Goal: Answer question/provide support: Share knowledge or assist other users

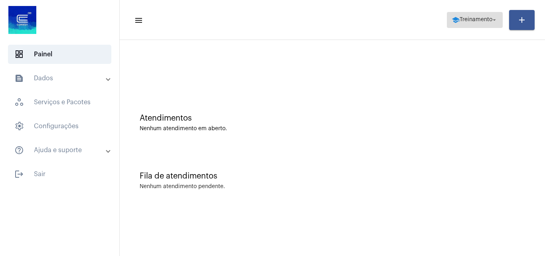
click at [474, 19] on span "Treinamento" at bounding box center [476, 20] width 33 height 6
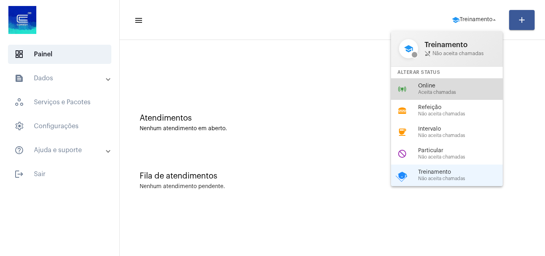
click at [428, 93] on span "Aceita chamadas" at bounding box center [463, 92] width 91 height 5
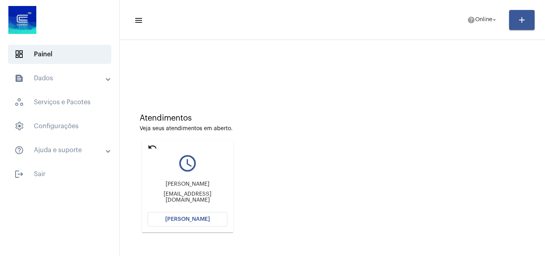
click at [194, 223] on button "[PERSON_NAME]" at bounding box center [188, 219] width 80 height 14
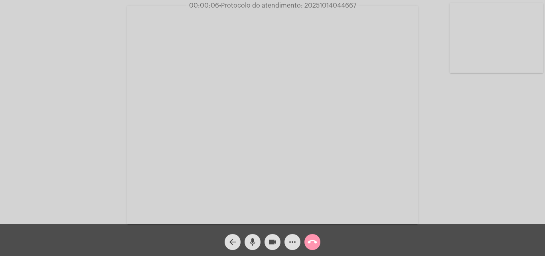
click at [528, 171] on div "Acessando Câmera e Microfone..." at bounding box center [272, 114] width 543 height 224
click at [289, 241] on mat-icon "more_horiz" at bounding box center [293, 242] width 10 height 10
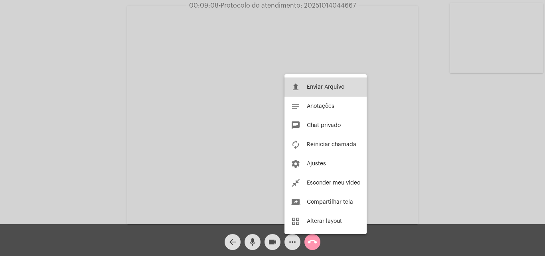
click at [319, 83] on button "file_upload Enviar Arquivo" at bounding box center [325, 86] width 82 height 19
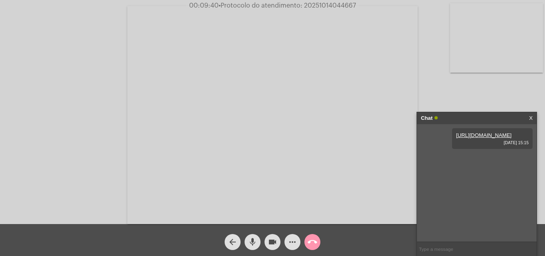
click at [318, 6] on span "• Protocolo do atendimento: 20251014044667" at bounding box center [287, 5] width 137 height 6
copy span "20251014044667"
click at [430, 247] on input "text" at bounding box center [477, 249] width 120 height 14
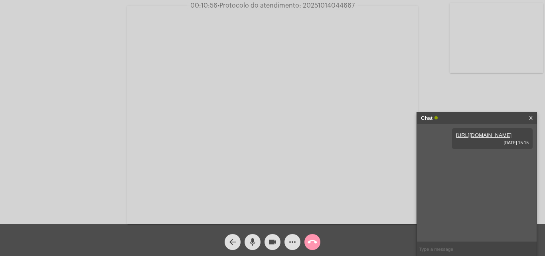
paste input "20251014044667"
type input "20251014044667"
click at [315, 241] on mat-icon "call_end" at bounding box center [313, 242] width 10 height 10
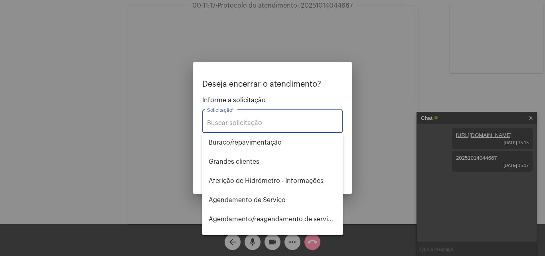
click at [229, 121] on input "Solicitação *" at bounding box center [272, 122] width 131 height 7
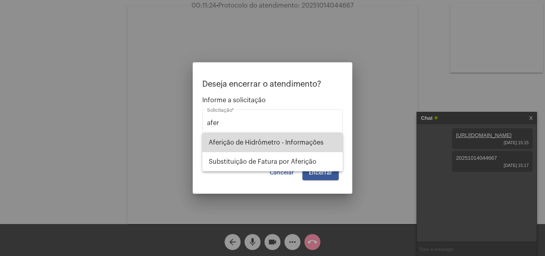
click at [276, 140] on span "Aferição de Hidrômetro - Informações" at bounding box center [273, 142] width 128 height 19
type input "Aferição de Hidrômetro - Informações"
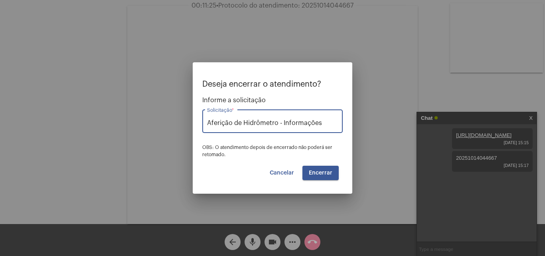
click at [324, 174] on span "Encerrar" at bounding box center [321, 173] width 24 height 6
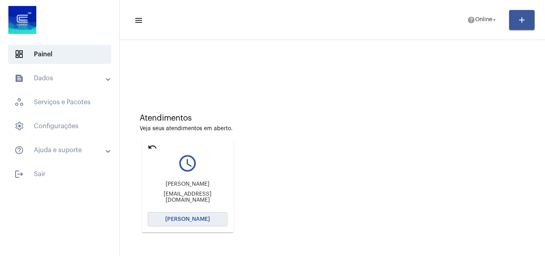
click at [190, 215] on button "[PERSON_NAME]" at bounding box center [188, 219] width 80 height 14
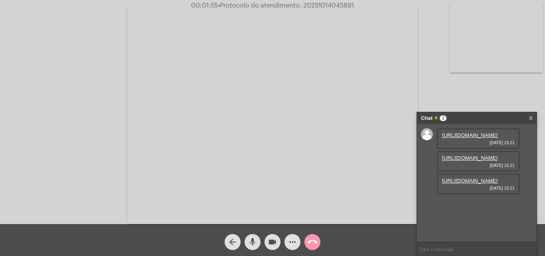
click at [469, 138] on link "[URL][DOMAIN_NAME]" at bounding box center [469, 135] width 55 height 6
click at [253, 243] on mat-icon "mic" at bounding box center [253, 242] width 10 height 10
click at [251, 239] on mat-icon "mic_off" at bounding box center [253, 242] width 10 height 10
click at [441, 251] on input "text" at bounding box center [477, 249] width 120 height 14
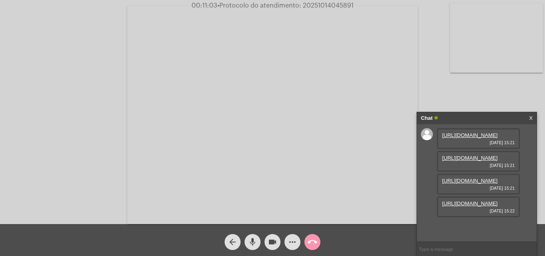
paste input "453594"
type input "453594"
drag, startPoint x: 446, startPoint y: 249, endPoint x: 400, endPoint y: 255, distance: 46.4
click at [401, 255] on app-call "00:12:24 • Protocolo do atendimento: 20251014045891 Acessando Câmera e Microfon…" at bounding box center [272, 128] width 545 height 256
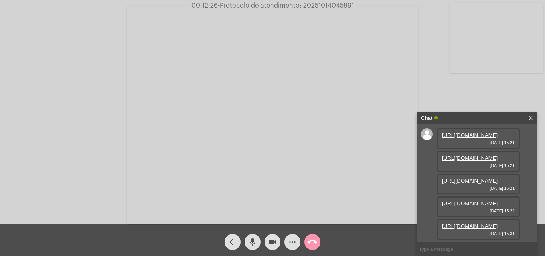
click at [465, 223] on link "[URL][DOMAIN_NAME]" at bounding box center [469, 226] width 55 height 6
click at [311, 5] on span "• Protocolo do atendimento: 20251014045891" at bounding box center [285, 5] width 136 height 6
copy span "20251014045891"
click at [440, 250] on input "text" at bounding box center [477, 249] width 120 height 14
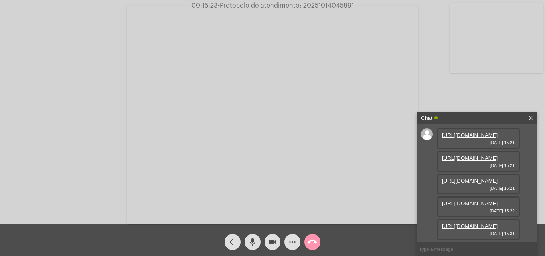
paste input "20251014045891"
type input "20251014045891"
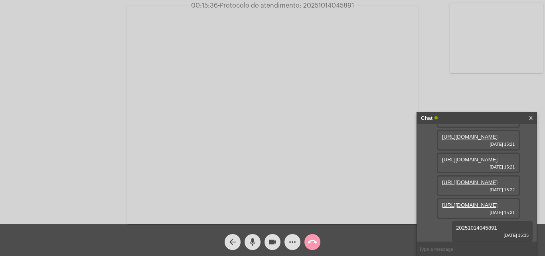
click at [311, 243] on mat-icon "call_end" at bounding box center [313, 242] width 10 height 10
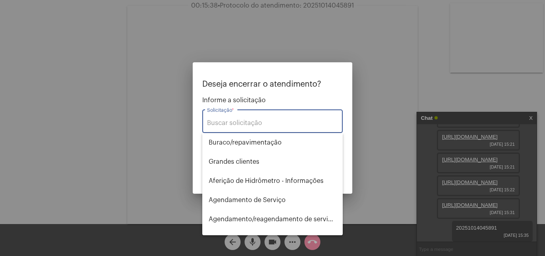
click at [235, 123] on input "Solicitação *" at bounding box center [272, 122] width 131 height 7
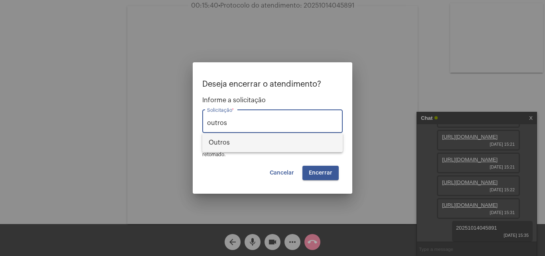
click at [228, 145] on span "Outros" at bounding box center [273, 142] width 128 height 19
type input "Outros"
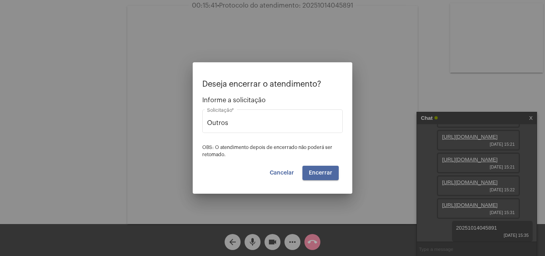
click at [312, 174] on span "Encerrar" at bounding box center [321, 173] width 24 height 6
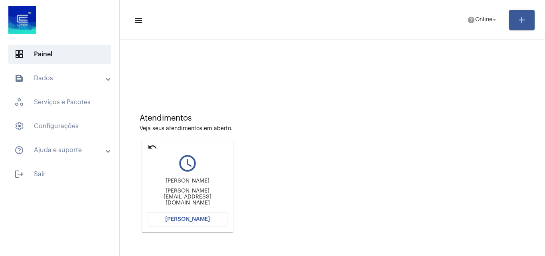
click at [190, 221] on span "[PERSON_NAME]" at bounding box center [187, 219] width 45 height 6
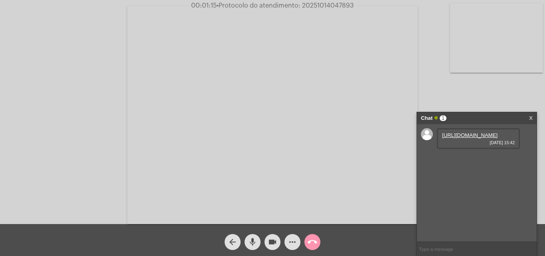
click at [461, 138] on link "[URL][DOMAIN_NAME]" at bounding box center [469, 135] width 55 height 6
click at [466, 169] on div "[URL][DOMAIN_NAME] [DATE] 15:43" at bounding box center [478, 161] width 83 height 21
click at [463, 161] on link "[URL][DOMAIN_NAME]" at bounding box center [469, 158] width 55 height 6
click at [450, 184] on span "25362003" at bounding box center [454, 181] width 24 height 6
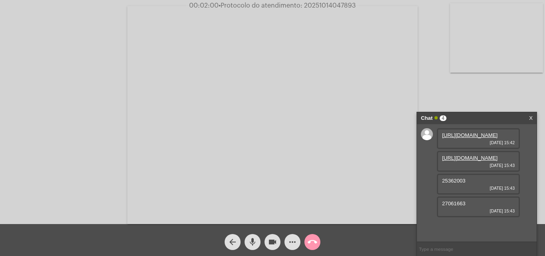
copy span "25362003"
click at [249, 244] on mat-icon "mic" at bounding box center [253, 242] width 10 height 10
click at [250, 245] on mat-icon "mic_off" at bounding box center [253, 242] width 10 height 10
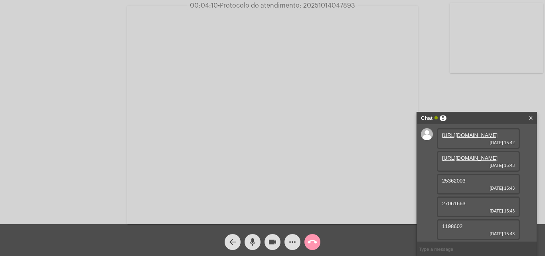
click at [447, 203] on span "27061663" at bounding box center [454, 203] width 24 height 6
copy span "27061663"
click at [452, 227] on span "1198602" at bounding box center [452, 226] width 20 height 6
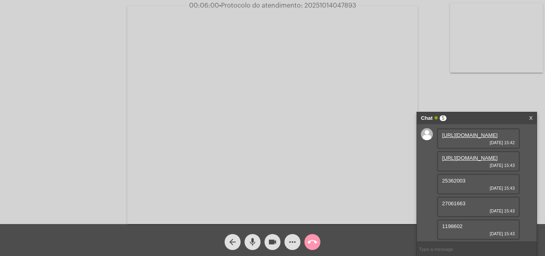
copy span "1198602"
click at [292, 239] on mat-icon "more_horiz" at bounding box center [293, 242] width 10 height 10
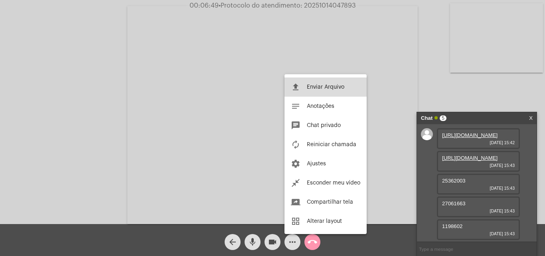
click at [324, 89] on span "Enviar Arquivo" at bounding box center [326, 87] width 38 height 6
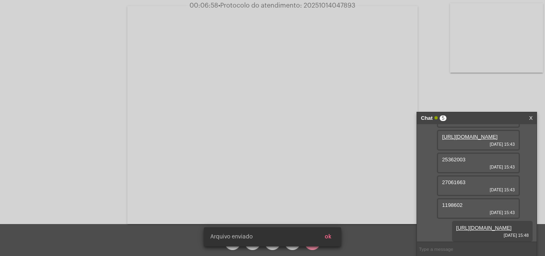
scroll to position [75, 0]
click at [293, 242] on snack-bar-container "[PERSON_NAME] enviado ok" at bounding box center [272, 236] width 137 height 19
click at [328, 238] on span "ok" at bounding box center [328, 237] width 7 height 6
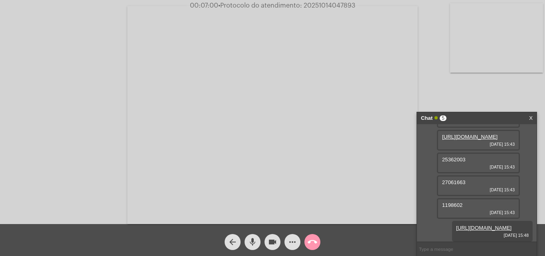
click at [293, 240] on mat-icon "more_horiz" at bounding box center [293, 242] width 10 height 10
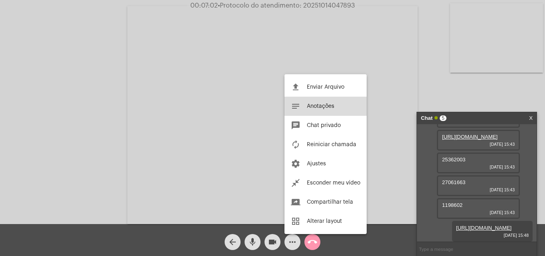
click at [321, 107] on span "Anotações" at bounding box center [321, 106] width 28 height 6
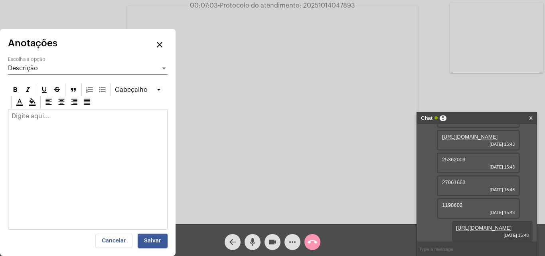
click at [161, 43] on mat-icon "close" at bounding box center [160, 45] width 10 height 10
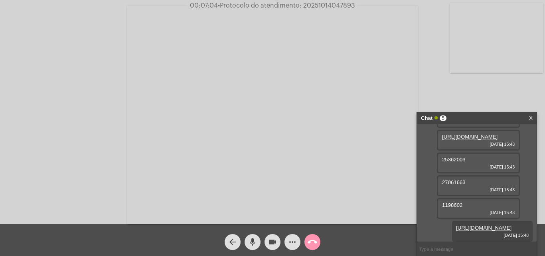
click at [290, 245] on mat-icon "more_horiz" at bounding box center [293, 242] width 10 height 10
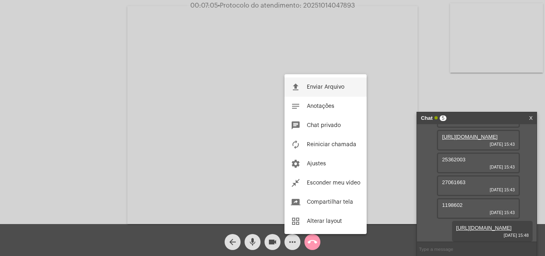
click at [326, 85] on span "Enviar Arquivo" at bounding box center [326, 87] width 38 height 6
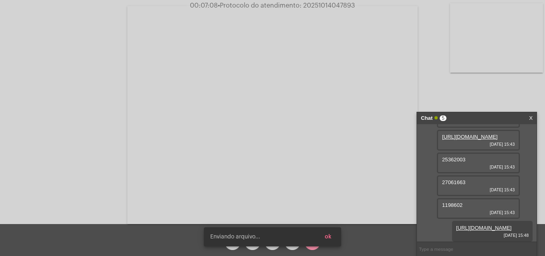
scroll to position [116, 0]
click at [291, 244] on snack-bar-container "[PERSON_NAME] enviado ok" at bounding box center [272, 236] width 137 height 19
click at [291, 247] on div "[PERSON_NAME] enviado ok" at bounding box center [272, 236] width 156 height 38
click at [327, 236] on span "ok" at bounding box center [328, 237] width 7 height 6
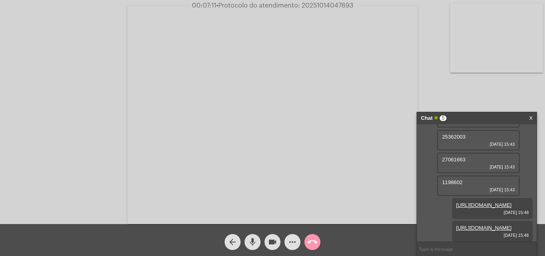
click at [288, 241] on mat-icon "more_horiz" at bounding box center [293, 242] width 10 height 10
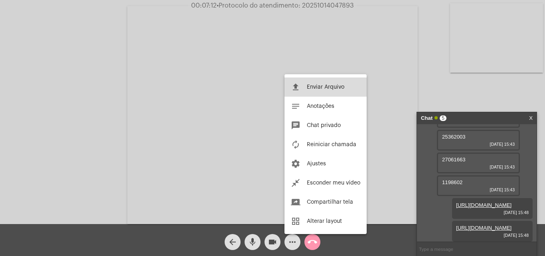
click at [324, 87] on span "Enviar Arquivo" at bounding box center [326, 87] width 38 height 6
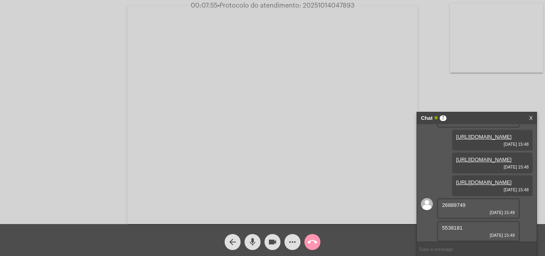
scroll to position [202, 0]
click at [453, 185] on span "26889749" at bounding box center [454, 182] width 24 height 6
copy span "26889749"
click at [251, 239] on mat-icon "mic" at bounding box center [253, 242] width 10 height 10
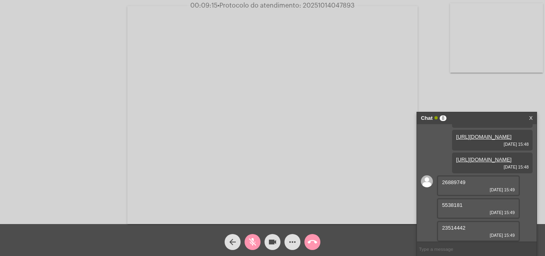
scroll to position [225, 0]
click at [446, 202] on span "5538181" at bounding box center [452, 205] width 20 height 6
copy span "5538181"
click at [455, 228] on span "23514442" at bounding box center [454, 228] width 24 height 6
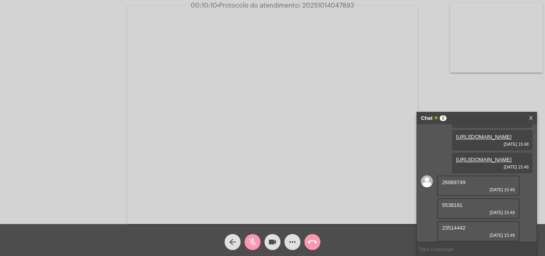
click at [455, 228] on span "23514442" at bounding box center [454, 228] width 24 height 6
copy span "23514442"
click at [251, 238] on mat-icon "mic_off" at bounding box center [253, 242] width 10 height 10
click at [289, 240] on mat-icon "more_horiz" at bounding box center [293, 242] width 10 height 10
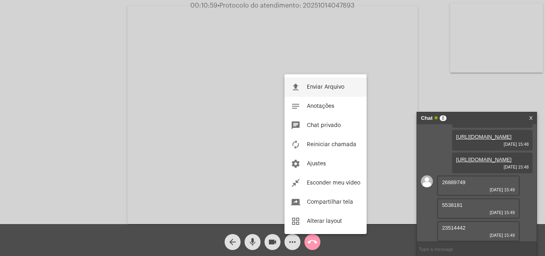
click at [327, 88] on span "Enviar Arquivo" at bounding box center [326, 87] width 38 height 6
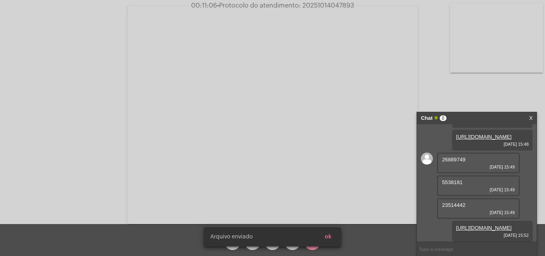
scroll to position [265, 0]
click at [290, 242] on snack-bar-container "[PERSON_NAME] enviado ok" at bounding box center [272, 236] width 137 height 19
click at [290, 247] on div "[PERSON_NAME] enviado ok" at bounding box center [272, 236] width 156 height 38
click at [326, 235] on span "ok" at bounding box center [328, 237] width 7 height 6
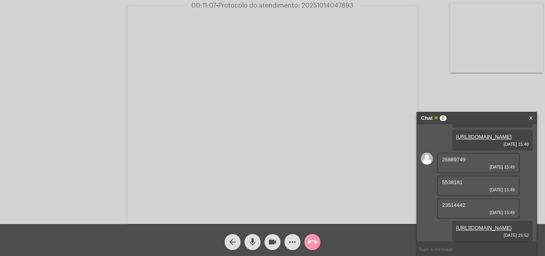
click at [293, 240] on mat-icon "more_horiz" at bounding box center [293, 242] width 10 height 10
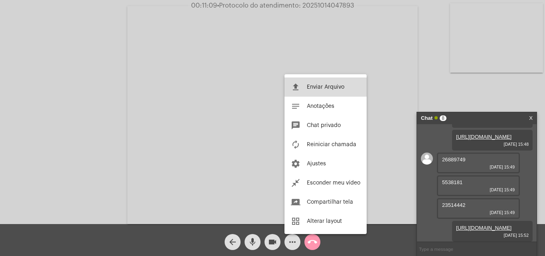
click at [319, 88] on span "Enviar Arquivo" at bounding box center [326, 87] width 38 height 6
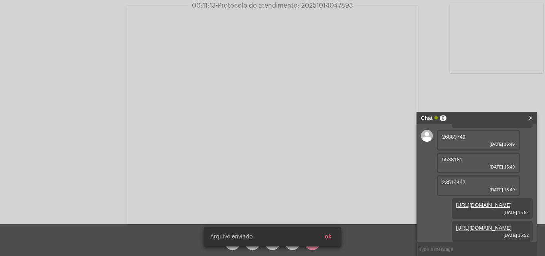
scroll to position [306, 0]
click at [330, 237] on span "ok" at bounding box center [328, 237] width 7 height 6
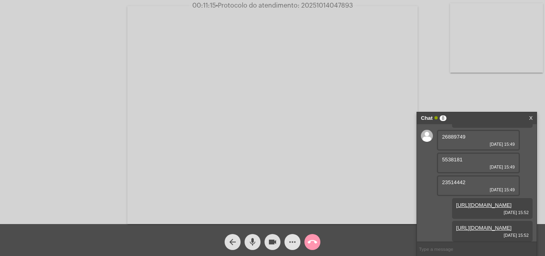
click at [295, 241] on mat-icon "more_horiz" at bounding box center [293, 242] width 10 height 10
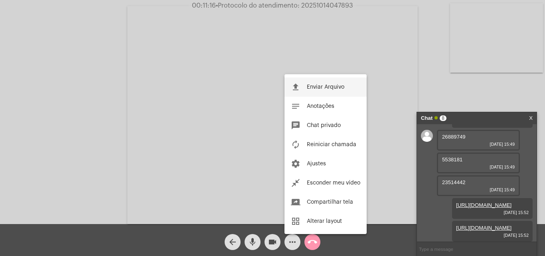
click at [315, 84] on span "Enviar Arquivo" at bounding box center [326, 87] width 38 height 6
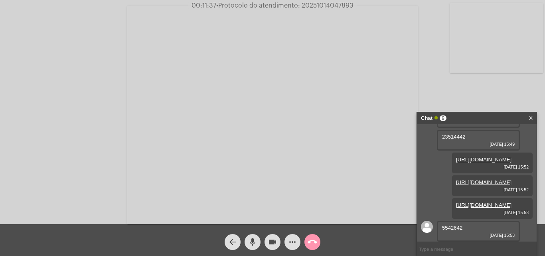
scroll to position [369, 0]
click at [453, 225] on span "5542642" at bounding box center [452, 228] width 20 height 6
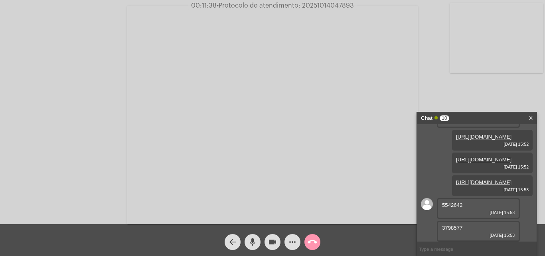
click at [453, 208] on span "5542642" at bounding box center [452, 205] width 20 height 6
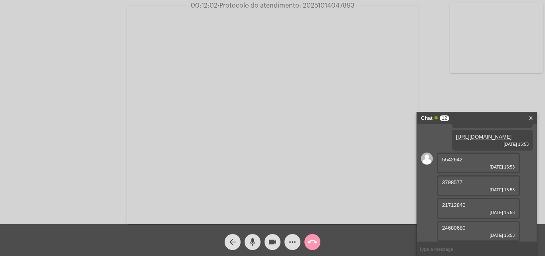
scroll to position [415, 0]
click at [251, 240] on mat-icon "mic" at bounding box center [253, 242] width 10 height 10
click at [451, 185] on span "3798577" at bounding box center [452, 182] width 20 height 6
click at [248, 238] on mat-icon "mic_off" at bounding box center [253, 242] width 10 height 10
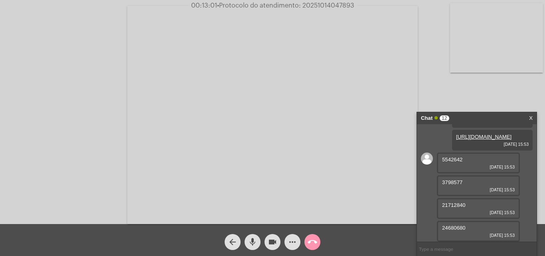
click at [252, 243] on mat-icon "mic" at bounding box center [253, 242] width 10 height 10
click at [453, 205] on span "21712840" at bounding box center [454, 205] width 24 height 6
click at [249, 237] on mat-icon "mic_off" at bounding box center [253, 242] width 10 height 10
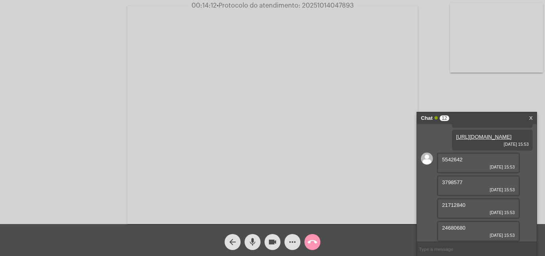
click at [458, 225] on span "24680680" at bounding box center [454, 228] width 24 height 6
click at [292, 239] on mat-icon "more_horiz" at bounding box center [293, 242] width 10 height 10
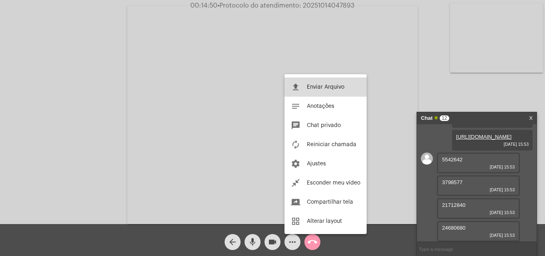
click at [322, 81] on button "file_upload Enviar Arquivo" at bounding box center [325, 86] width 82 height 19
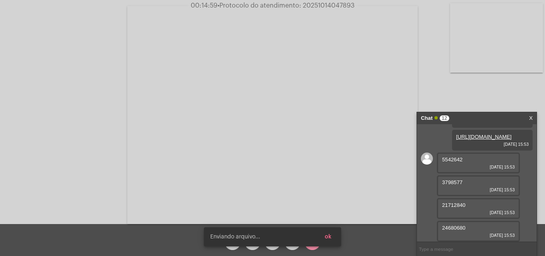
scroll to position [478, 0]
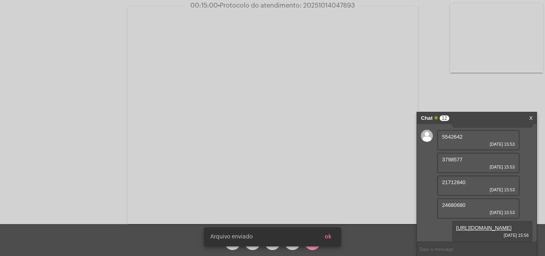
click at [328, 236] on span "ok" at bounding box center [328, 237] width 7 height 6
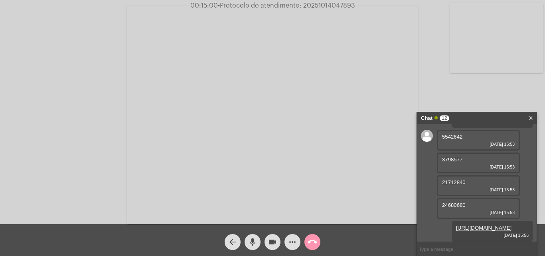
click at [292, 240] on mat-icon "more_horiz" at bounding box center [293, 242] width 10 height 10
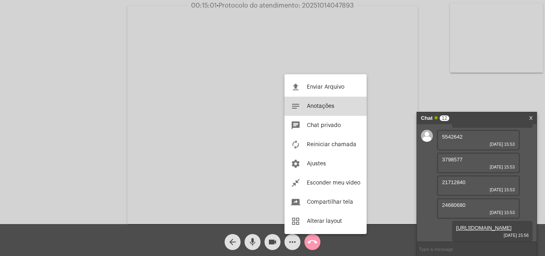
click at [311, 108] on span "Anotações" at bounding box center [321, 106] width 28 height 6
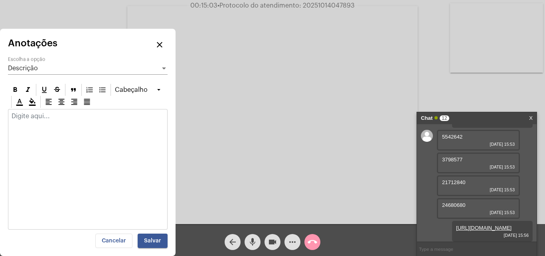
drag, startPoint x: 162, startPoint y: 32, endPoint x: 158, endPoint y: 40, distance: 8.9
click at [162, 32] on div "Anotações close Descrição Escolha a opção [GEOGRAPHIC_DATA] Cancelar Salvar" at bounding box center [88, 142] width 176 height 227
drag, startPoint x: 158, startPoint y: 44, endPoint x: 163, endPoint y: 59, distance: 15.6
click at [158, 45] on mat-icon "close" at bounding box center [160, 45] width 10 height 10
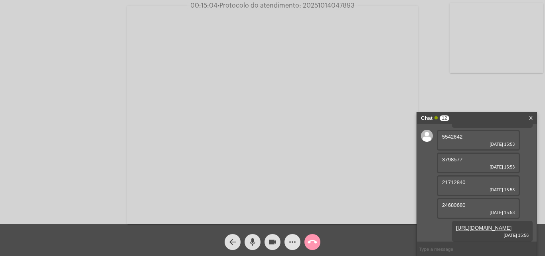
click at [288, 240] on mat-icon "more_horiz" at bounding box center [293, 242] width 10 height 10
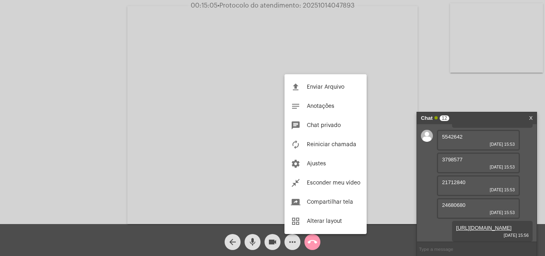
click at [314, 79] on button "file_upload Enviar Arquivo" at bounding box center [325, 86] width 82 height 19
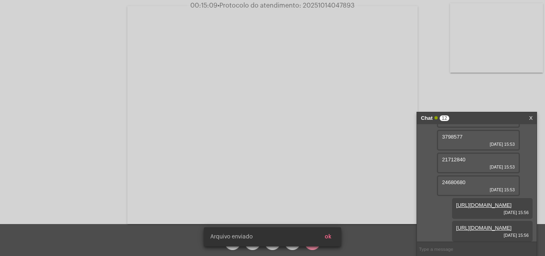
scroll to position [519, 0]
click at [332, 235] on button "ok" at bounding box center [328, 236] width 20 height 14
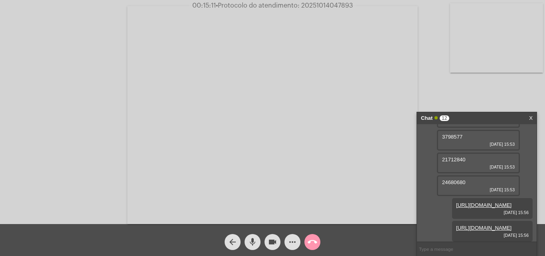
click at [295, 240] on mat-icon "more_horiz" at bounding box center [293, 242] width 10 height 10
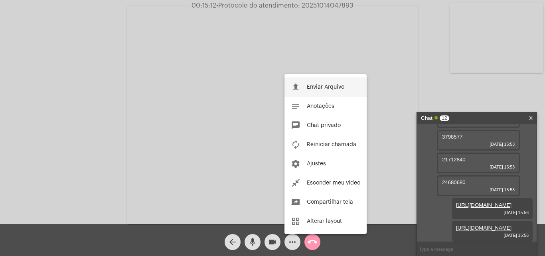
click at [316, 85] on span "Enviar Arquivo" at bounding box center [326, 87] width 38 height 6
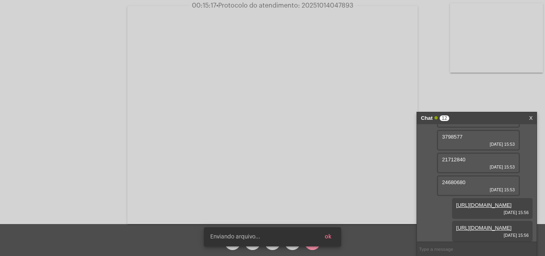
scroll to position [560, 0]
click at [325, 235] on span "ok" at bounding box center [328, 237] width 7 height 6
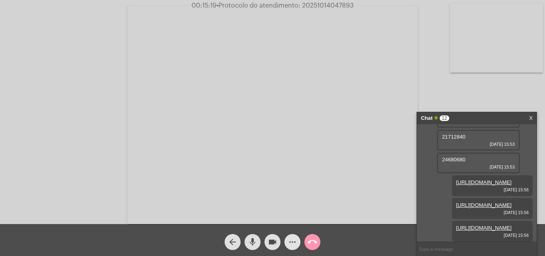
click at [287, 241] on button "more_horiz" at bounding box center [292, 242] width 16 height 16
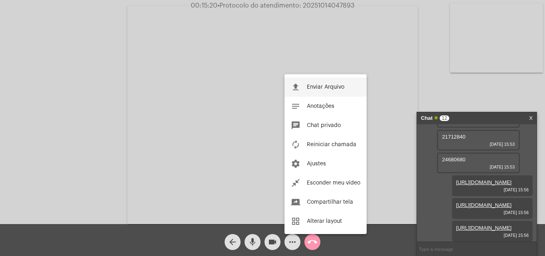
click at [320, 85] on span "Enviar Arquivo" at bounding box center [326, 87] width 38 height 6
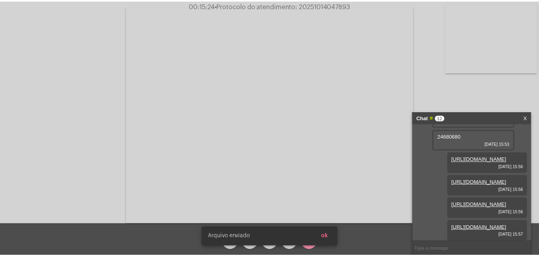
scroll to position [600, 0]
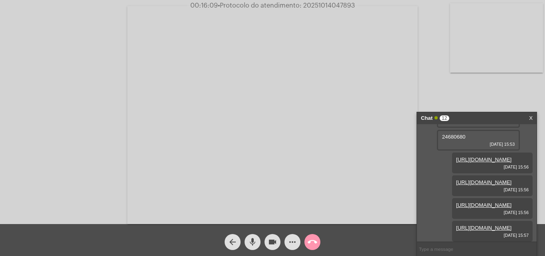
click at [322, 4] on span "• Protocolo do atendimento: 20251014047893" at bounding box center [286, 5] width 137 height 6
click at [322, 4] on span "• Protocolo do atendimento: 20251014047893" at bounding box center [285, 5] width 137 height 6
click at [322, 4] on span "• Protocolo do atendimento: 20251014047893" at bounding box center [284, 5] width 137 height 6
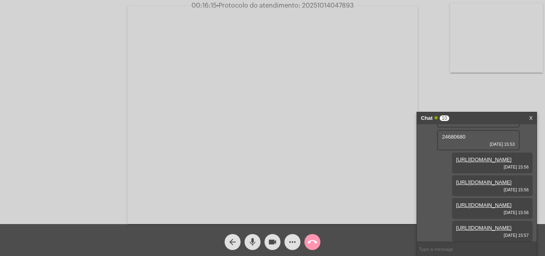
click at [433, 251] on input "text" at bounding box center [477, 249] width 120 height 14
paste input "20251014047893"
type input "20251014047893"
click at [314, 243] on mat-icon "call_end" at bounding box center [313, 242] width 10 height 10
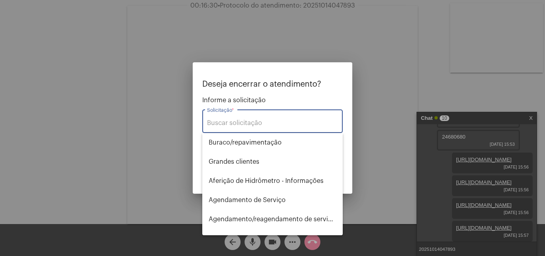
click at [240, 120] on input "Solicitação *" at bounding box center [272, 122] width 131 height 7
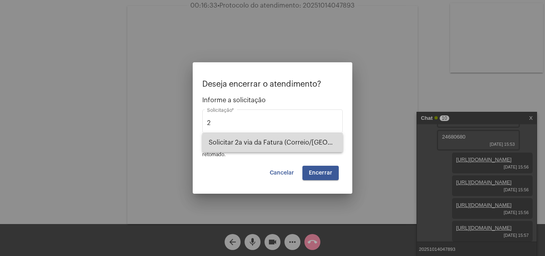
click at [244, 138] on span "Solicitar 2a via da Fatura (Correio/[GEOGRAPHIC_DATA]/Email)" at bounding box center [273, 142] width 128 height 19
type input "Solicitar 2a via da Fatura (Correio/[GEOGRAPHIC_DATA]/Email)"
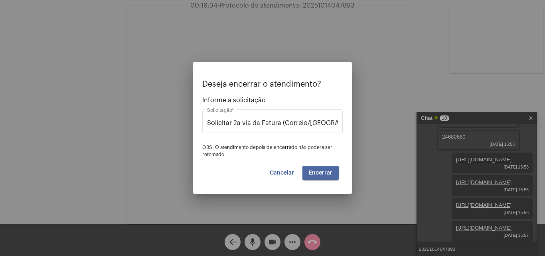
click at [319, 168] on button "Encerrar" at bounding box center [320, 173] width 36 height 14
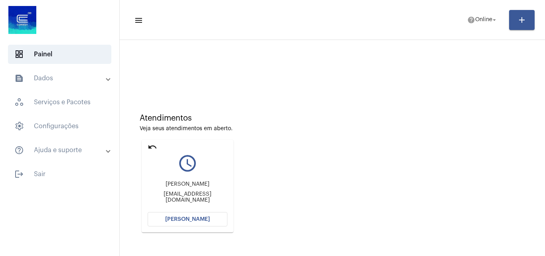
click at [180, 219] on span "[PERSON_NAME]" at bounding box center [187, 219] width 45 height 6
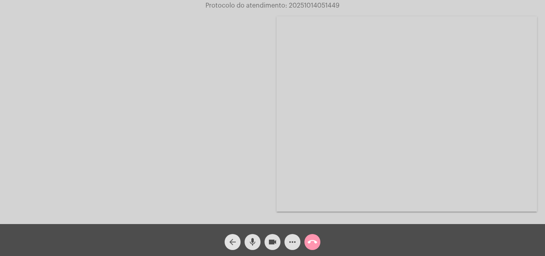
click at [235, 237] on span "arrow_back" at bounding box center [233, 242] width 10 height 16
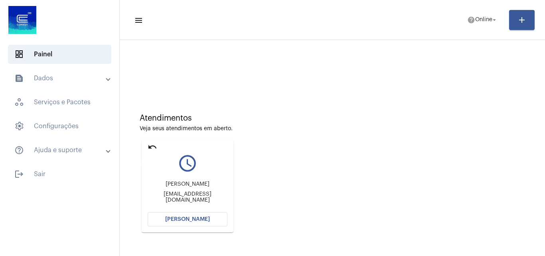
click at [149, 148] on mat-icon "undo" at bounding box center [153, 147] width 10 height 10
click at [201, 219] on span "[PERSON_NAME]" at bounding box center [187, 219] width 45 height 6
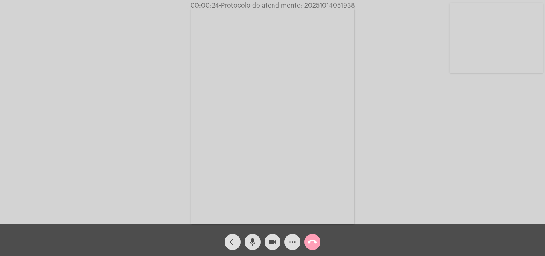
click at [312, 241] on mat-icon "call_end" at bounding box center [313, 242] width 10 height 10
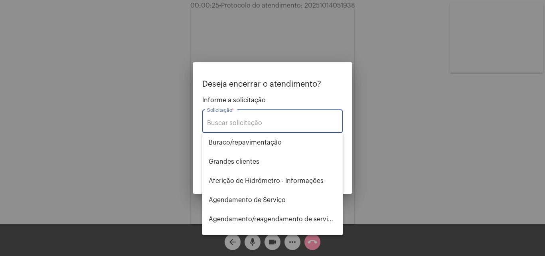
click at [245, 124] on input "Solicitação *" at bounding box center [272, 122] width 131 height 7
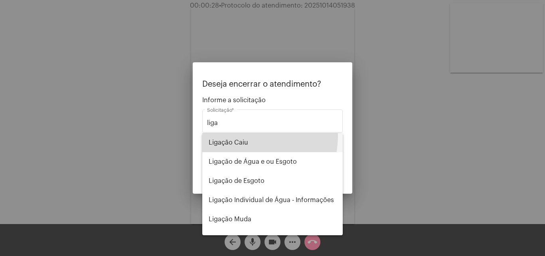
click at [234, 135] on span "Ligação Caiu" at bounding box center [273, 142] width 128 height 19
type input "Ligação Caiu"
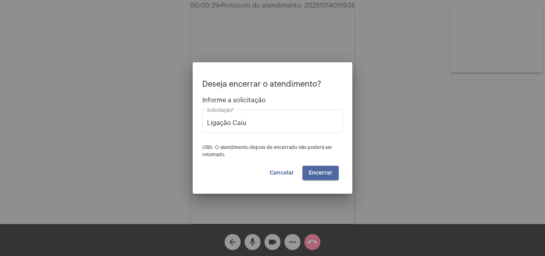
click at [320, 176] on button "Encerrar" at bounding box center [320, 173] width 36 height 14
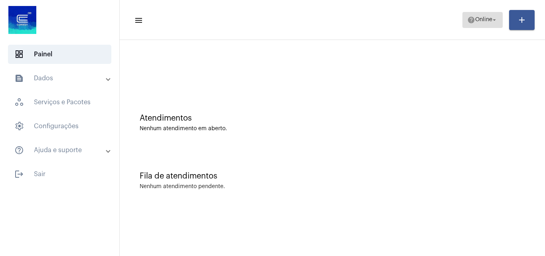
click at [476, 17] on span "Online" at bounding box center [483, 20] width 17 height 6
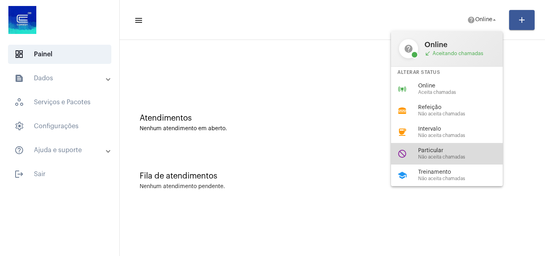
click at [424, 151] on span "Particular" at bounding box center [463, 151] width 91 height 6
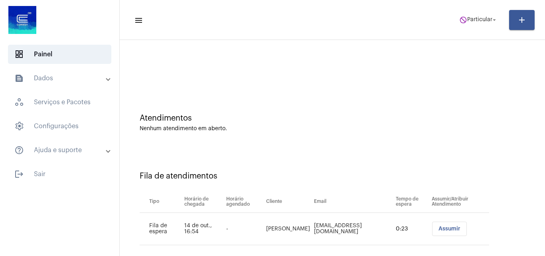
click at [438, 229] on span "Assumir" at bounding box center [449, 229] width 22 height 6
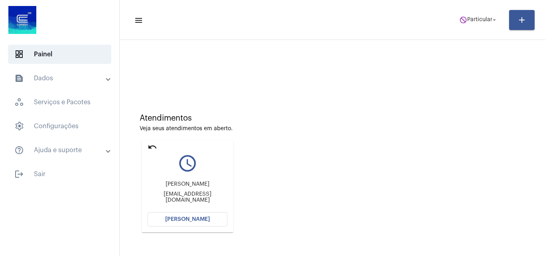
click at [179, 222] on button "[PERSON_NAME]" at bounding box center [188, 219] width 80 height 14
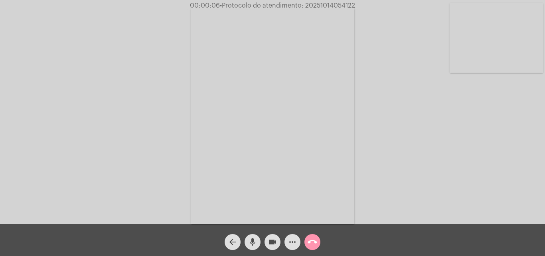
click at [515, 183] on div "Acessando Câmera e Microfone..." at bounding box center [272, 114] width 543 height 224
click at [325, 5] on span "• Protocolo do atendimento: 20251014054122" at bounding box center [284, 5] width 135 height 6
click at [310, 24] on video at bounding box center [272, 115] width 163 height 218
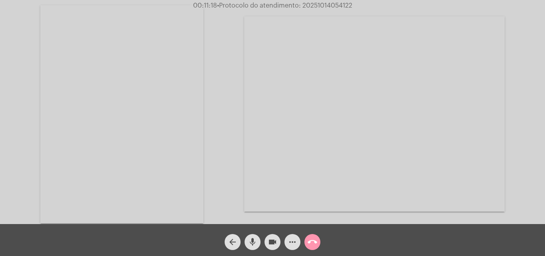
click at [235, 107] on div "Acessando Câmera e Microfone..." at bounding box center [272, 113] width 543 height 224
click at [325, 7] on span "• Protocolo do atendimento: 20251014054122" at bounding box center [284, 5] width 135 height 6
click at [293, 240] on mat-icon "more_horiz" at bounding box center [293, 242] width 10 height 10
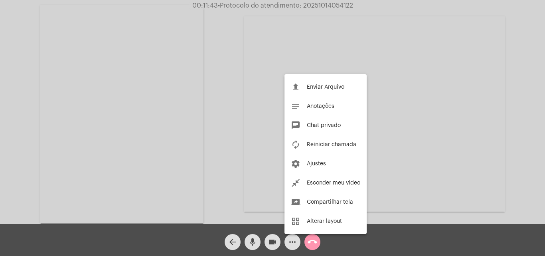
click at [316, 244] on div at bounding box center [272, 128] width 545 height 256
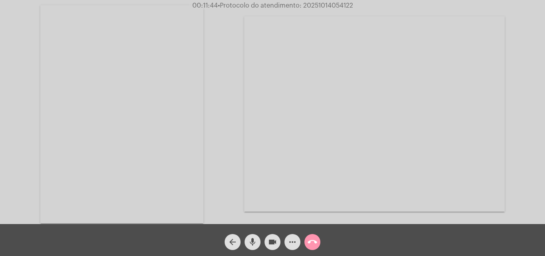
click at [312, 241] on mat-icon "call_end" at bounding box center [313, 242] width 10 height 10
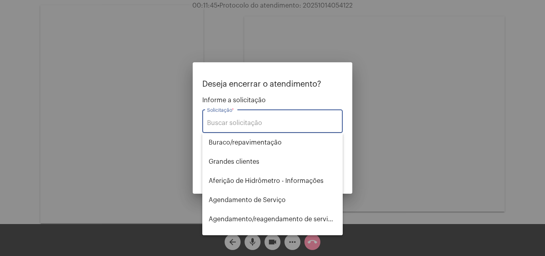
click at [239, 121] on input "Solicitação *" at bounding box center [272, 122] width 131 height 7
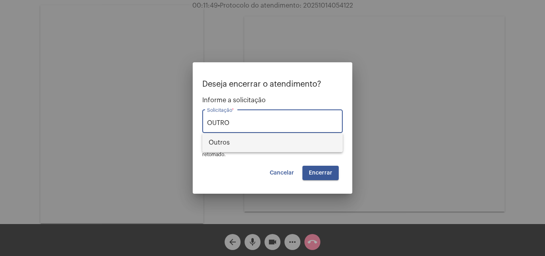
click at [229, 139] on span "Outros" at bounding box center [273, 142] width 128 height 19
click at [306, 165] on div "Deseja encerrar o atendimento? Informe a solicitação OUTRO Solicitação * OBS: O…" at bounding box center [272, 130] width 140 height 100
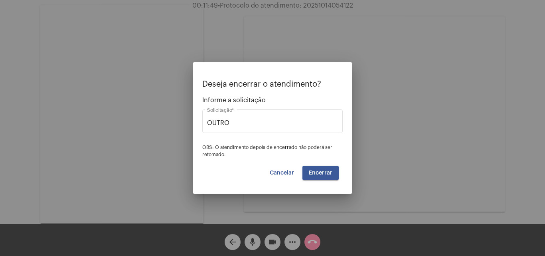
type input "Outros"
click at [309, 170] on button "Encerrar" at bounding box center [320, 173] width 36 height 14
click at [309, 170] on video at bounding box center [374, 113] width 261 height 195
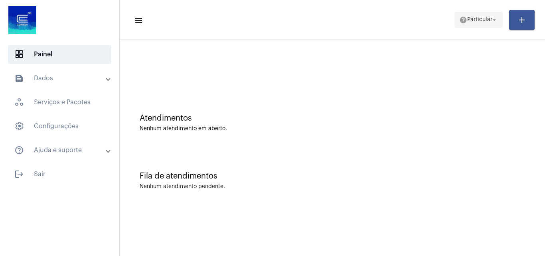
click at [470, 19] on span "Particular" at bounding box center [479, 20] width 25 height 6
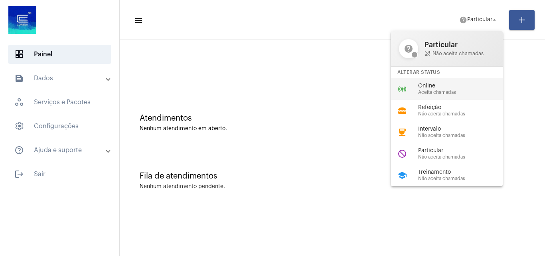
click at [438, 89] on span "Online" at bounding box center [463, 86] width 91 height 6
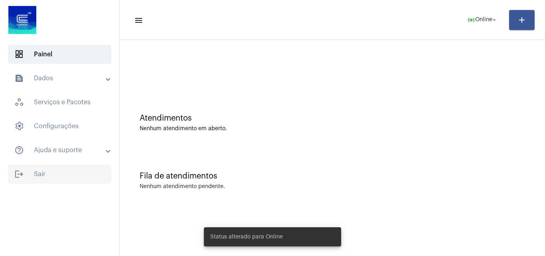
click at [44, 171] on span "logout Sair" at bounding box center [59, 173] width 103 height 19
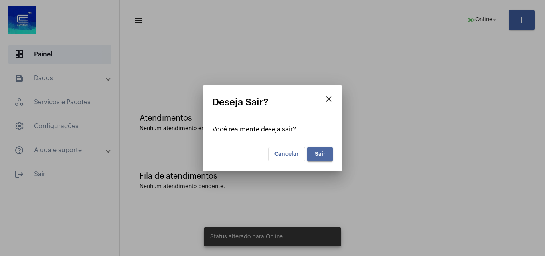
click at [319, 156] on span "Sair" at bounding box center [320, 154] width 11 height 6
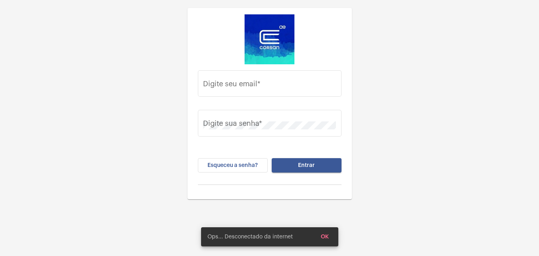
type input "[PERSON_NAME][EMAIL_ADDRESS][DOMAIN_NAME]"
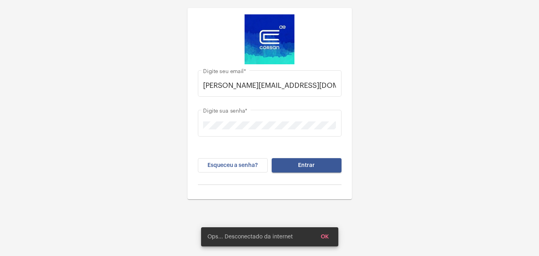
click at [326, 237] on span "OK" at bounding box center [325, 237] width 8 height 6
